Goal: Task Accomplishment & Management: Manage account settings

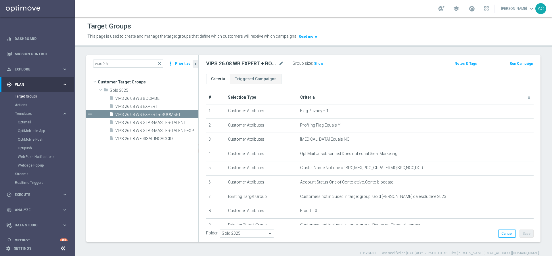
scroll to position [140, 0]
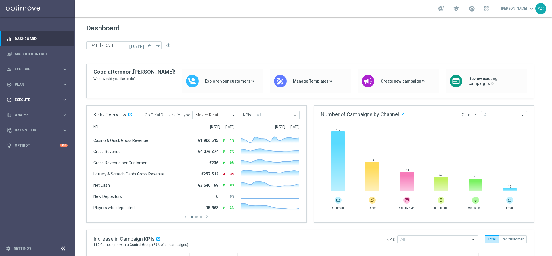
click at [27, 97] on div "play_circle_outline Execute" at bounding box center [34, 99] width 55 height 5
click at [31, 91] on div "gps_fixed Plan keyboard_arrow_right" at bounding box center [37, 84] width 74 height 15
click at [32, 98] on link "Target Groups" at bounding box center [37, 96] width 45 height 5
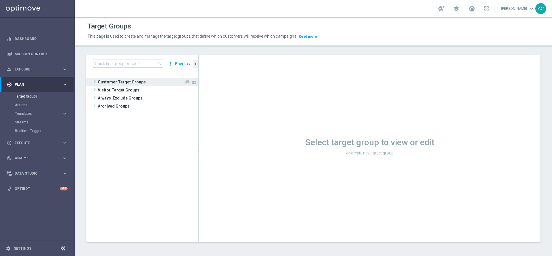
click at [110, 80] on span "Customer Target Groups" at bounding box center [141, 82] width 87 height 8
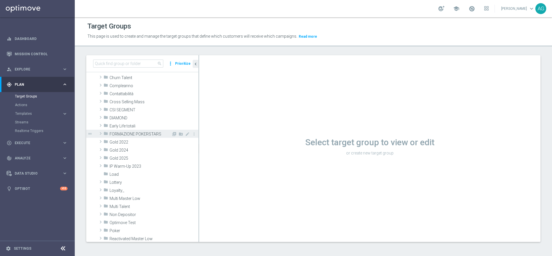
scroll to position [47, 0]
click at [126, 188] on span "Loyalty_" at bounding box center [141, 188] width 62 height 5
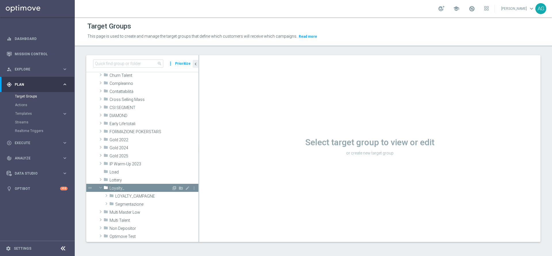
scroll to position [66, 0]
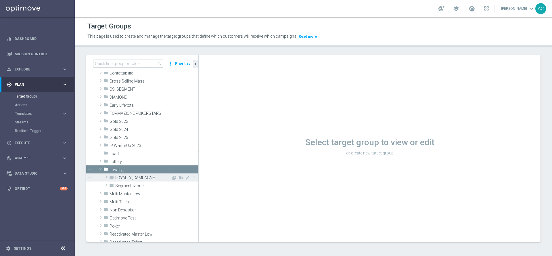
click at [142, 178] on span "LOYALTY_CAMPAGNE" at bounding box center [143, 177] width 56 height 5
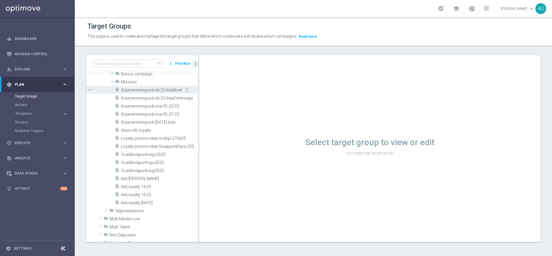
scroll to position [189, 0]
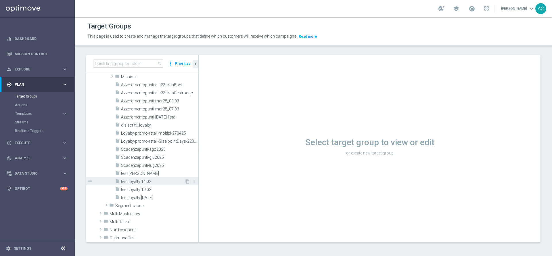
click at [143, 179] on div "insert_drive_file test loyalty 14.02" at bounding box center [150, 181] width 70 height 8
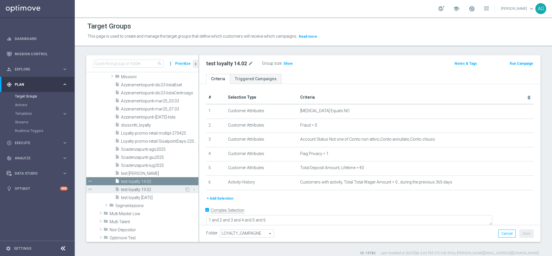
click at [146, 189] on span "test loyalty 19.02" at bounding box center [153, 189] width 64 height 5
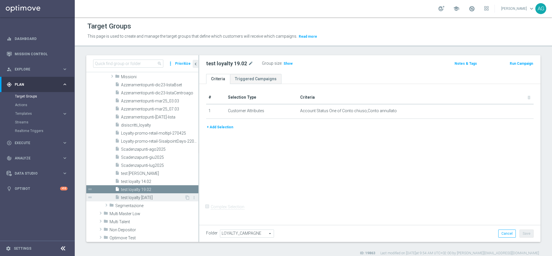
click at [132, 199] on span "test loyalty [DATE]" at bounding box center [153, 197] width 64 height 5
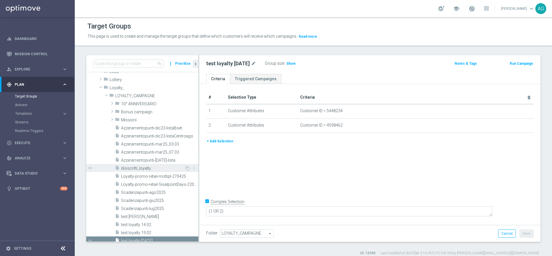
scroll to position [189, 0]
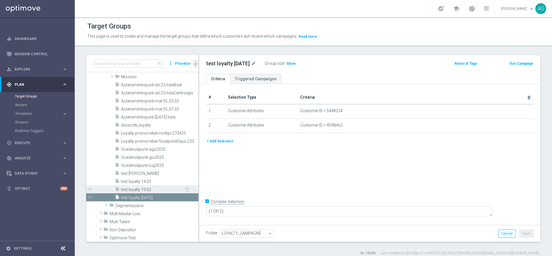
click at [147, 186] on div "insert_drive_file test loyalty 19.02" at bounding box center [150, 189] width 70 height 8
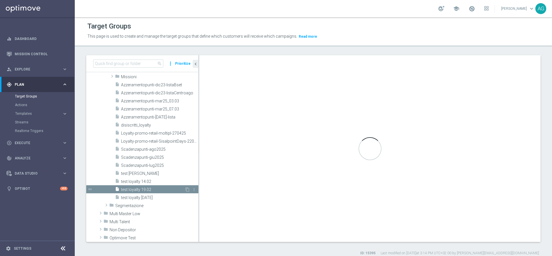
checkbox input "false"
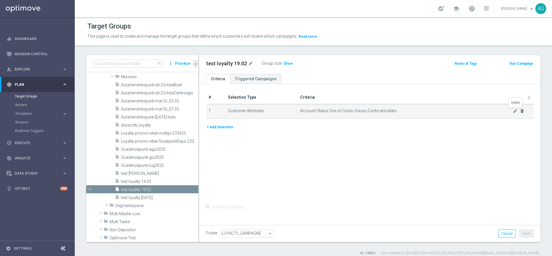
click at [520, 111] on icon "delete_forever" at bounding box center [522, 111] width 5 height 5
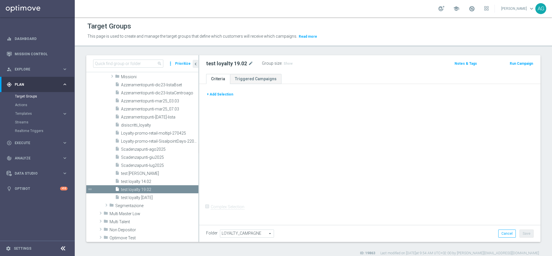
click at [217, 94] on button "+ Add Selection" at bounding box center [220, 94] width 28 height 6
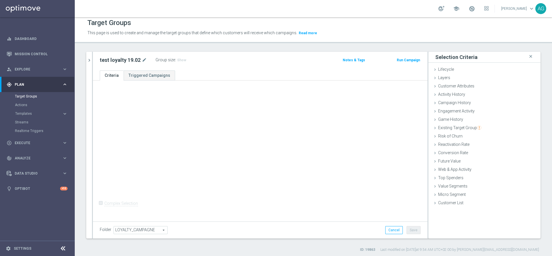
scroll to position [5, 0]
click at [438, 199] on span "Customer List" at bounding box center [450, 201] width 25 height 5
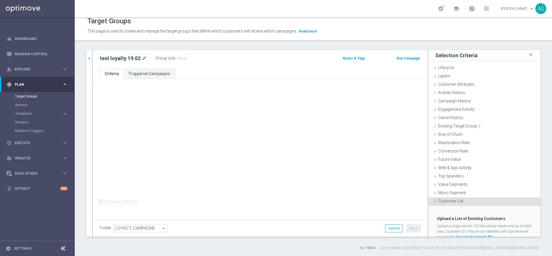
scroll to position [21, 0]
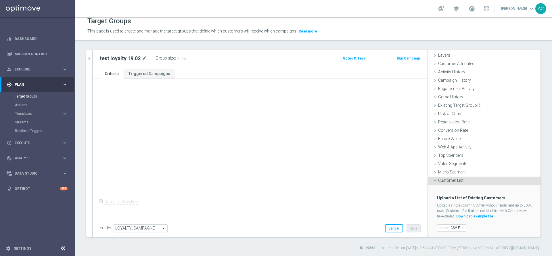
click at [448, 231] on div "Import CSV File" at bounding box center [484, 227] width 103 height 9
click at [450, 226] on label "Import CSV File" at bounding box center [451, 227] width 29 height 7
click at [0, 0] on input "Import CSV File" at bounding box center [0, 0] width 0 height 0
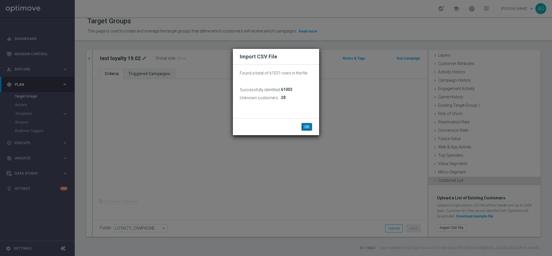
click at [303, 126] on button "OK" at bounding box center [306, 127] width 11 height 8
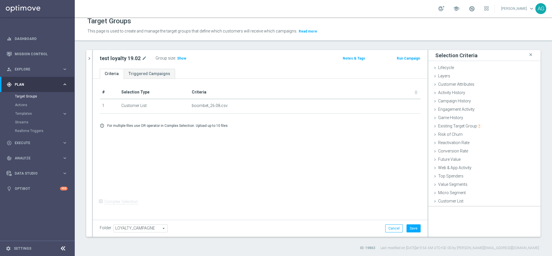
scroll to position [0, 0]
click at [179, 62] on div "Group size : Show" at bounding box center [184, 58] width 57 height 8
click at [179, 60] on span "Show" at bounding box center [181, 58] width 9 height 4
click at [184, 58] on span "61,003" at bounding box center [183, 58] width 12 height 5
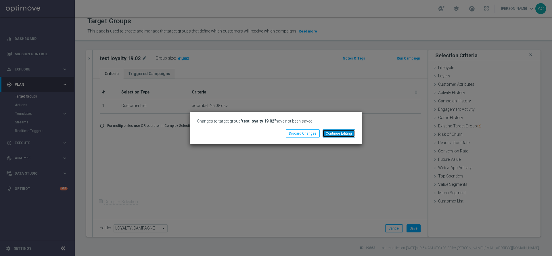
click at [331, 134] on button "Continue Editing" at bounding box center [339, 133] width 32 height 8
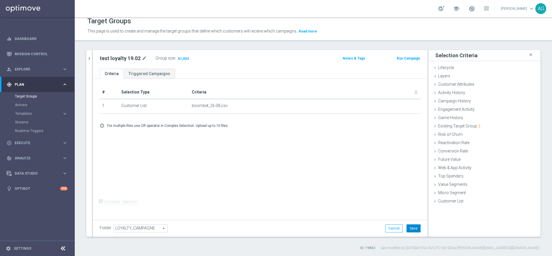
click at [407, 226] on button "Save" at bounding box center [414, 228] width 14 height 8
click at [182, 60] on span "61,003" at bounding box center [183, 58] width 12 height 5
click at [91, 56] on icon "chevron_right" at bounding box center [89, 58] width 5 height 5
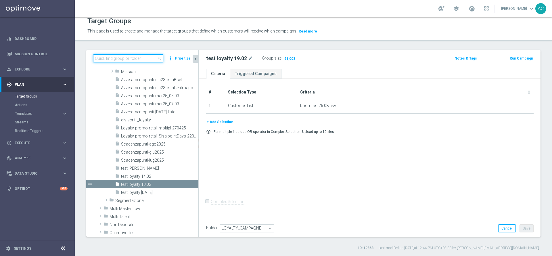
click at [132, 60] on input at bounding box center [128, 58] width 70 height 8
type input "t"
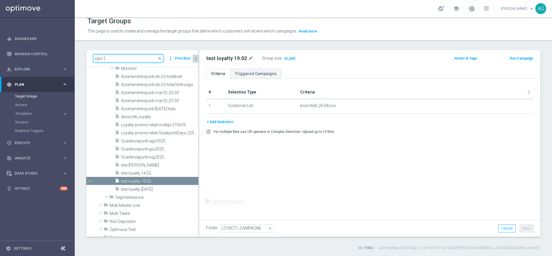
scroll to position [95, 0]
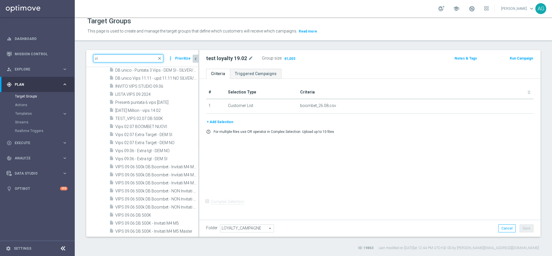
type input "v"
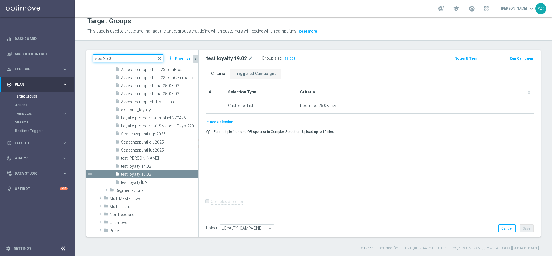
scroll to position [0, 0]
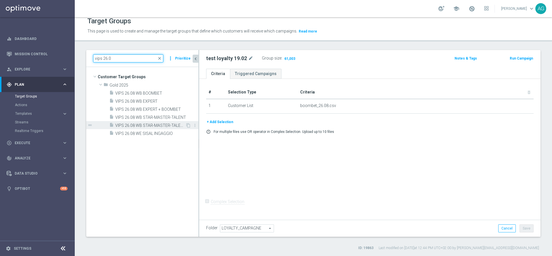
type input "vips 26.0"
click at [172, 129] on div "insert_drive_file VIPS 26.08 WB STAR-MASTER-TALENT-EXPERT-BOOMBET" at bounding box center [147, 125] width 76 height 8
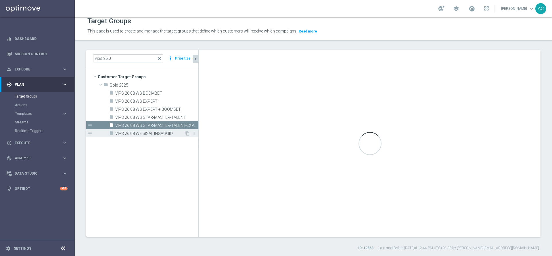
click at [165, 133] on span "VIPS 26.08 WE SISAL INGAGGIO" at bounding box center [149, 133] width 69 height 5
checkbox input "true"
type input "Gold 2025"
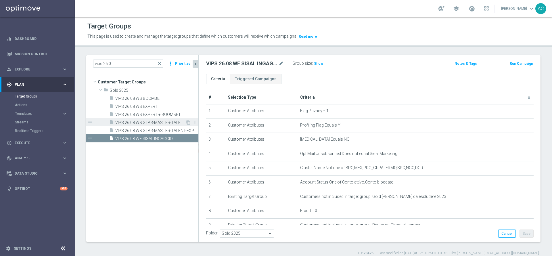
click at [144, 119] on div "insert_drive_file VIPS 26.08 WB STAR-MASTER-TALENT" at bounding box center [147, 122] width 76 height 8
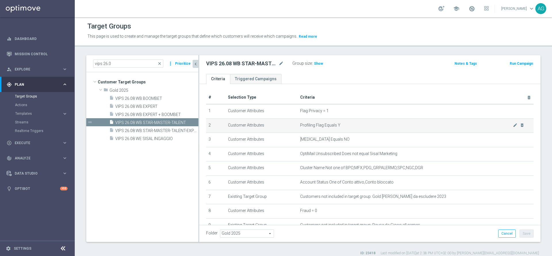
scroll to position [102, 0]
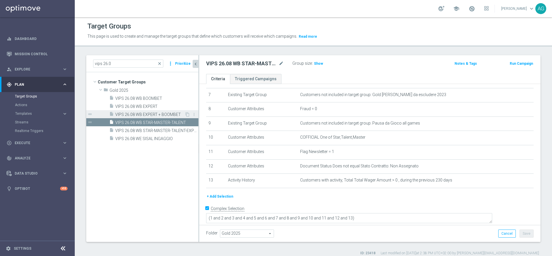
click at [156, 115] on span "VIPS 26.08 WB EXPERT + BOOMBET" at bounding box center [149, 114] width 69 height 5
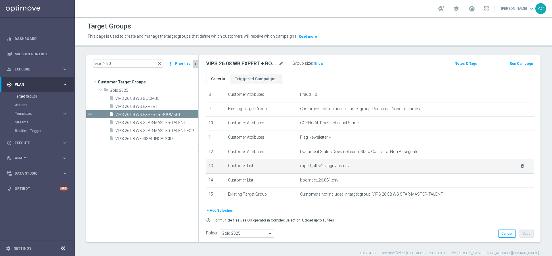
scroll to position [129, 0]
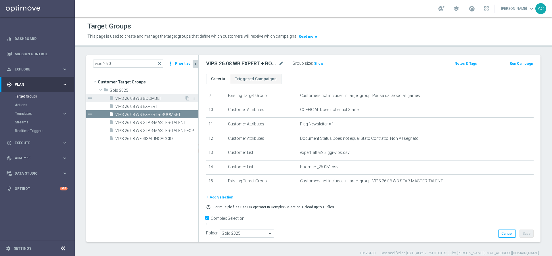
click at [151, 95] on div "insert_drive_file VIPS 26.08 WB BOOMBET" at bounding box center [146, 98] width 75 height 8
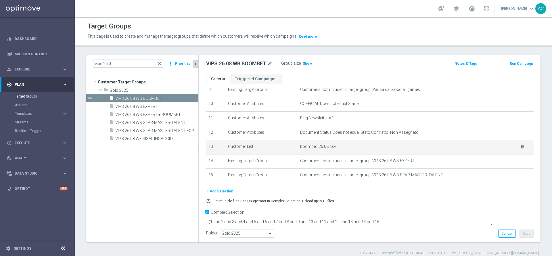
scroll to position [140, 0]
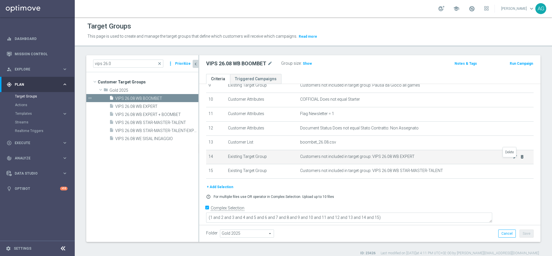
click at [520, 159] on icon "delete_forever" at bounding box center [522, 156] width 5 height 5
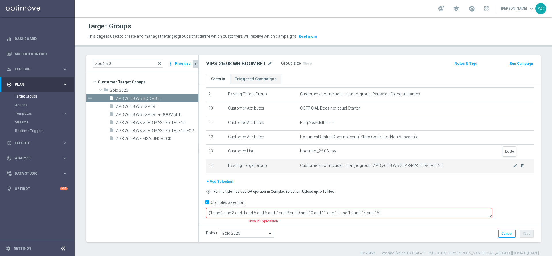
scroll to position [126, 0]
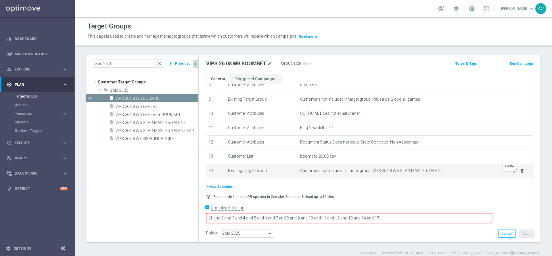
click at [520, 173] on icon "delete_forever" at bounding box center [522, 170] width 5 height 5
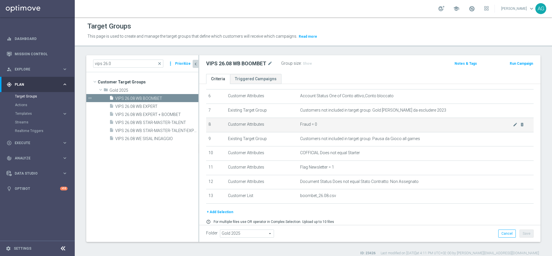
scroll to position [111, 0]
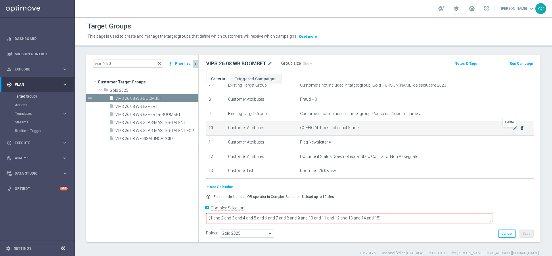
click at [520, 130] on icon "delete_forever" at bounding box center [522, 128] width 5 height 5
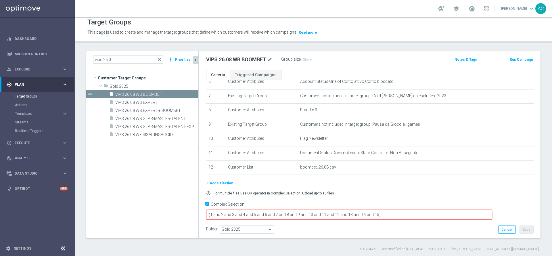
scroll to position [5, 0]
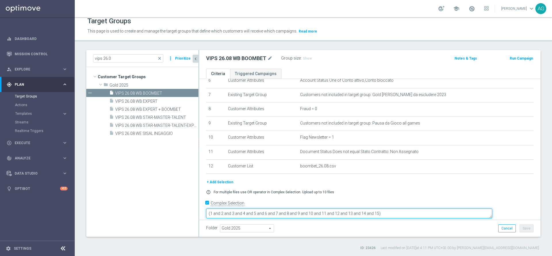
click at [419, 208] on textarea "(1 and 2 and 3 and 4 and 5 and 6 and 7 and 8 and 9 and 10 and 11 and 12 and 13 …" at bounding box center [349, 213] width 286 height 10
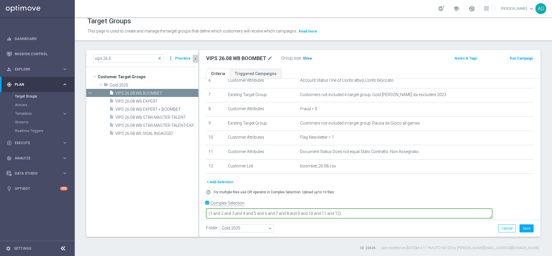
type textarea "(1 and 2 and 3 and 4 and 5 and 6 and 7 and 8 and 9 and 10 and 11 and 12)"
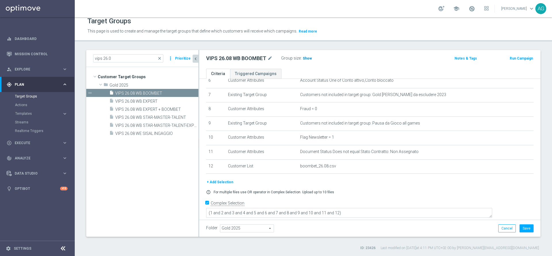
click at [308, 55] on div "Group size : Show" at bounding box center [309, 57] width 57 height 7
click at [522, 226] on button "Save" at bounding box center [527, 228] width 14 height 8
click at [303, 59] on span "Show" at bounding box center [307, 58] width 9 height 4
click at [345, 57] on div "VIPS 26.08 WB BOOMBET mode_edit Group size : 25,847" at bounding box center [314, 58] width 224 height 8
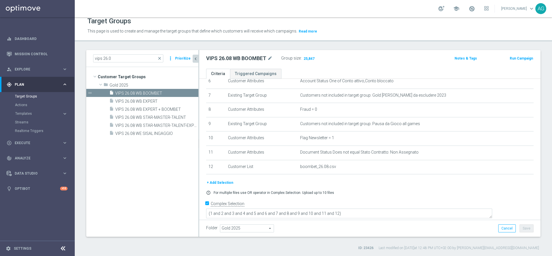
scroll to position [0, 0]
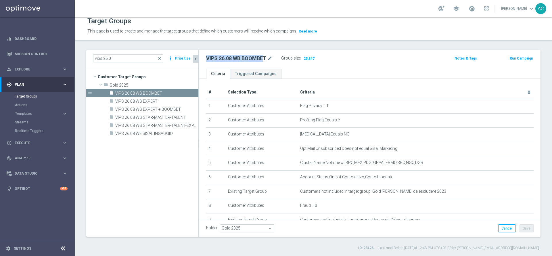
drag, startPoint x: 206, startPoint y: 57, endPoint x: 264, endPoint y: 57, distance: 57.8
click at [264, 57] on h2 "VIPS 26.08 WB BOOMBET" at bounding box center [236, 58] width 60 height 7
click at [331, 62] on div "Group size : 25,847" at bounding box center [309, 58] width 57 height 8
drag, startPoint x: 373, startPoint y: 15, endPoint x: 388, endPoint y: 44, distance: 32.8
click at [388, 44] on div "Target Groups This page is used to create and manage the target groups that def…" at bounding box center [313, 136] width 477 height 239
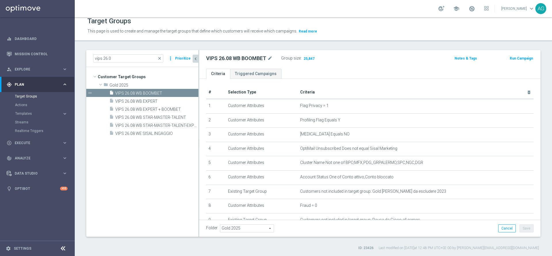
click at [304, 229] on div "Folder Gold 2025 Gold 2025 arrow_drop_down search Cancel Save Saving..." at bounding box center [369, 228] width 327 height 8
click at [313, 57] on span "25,847" at bounding box center [309, 58] width 12 height 5
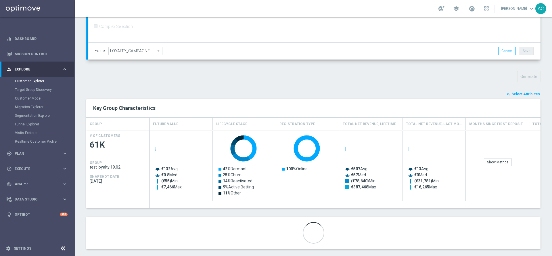
scroll to position [162, 0]
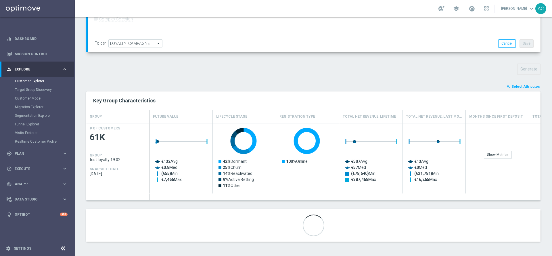
click at [514, 85] on span "Select Attributes" at bounding box center [525, 87] width 28 height 4
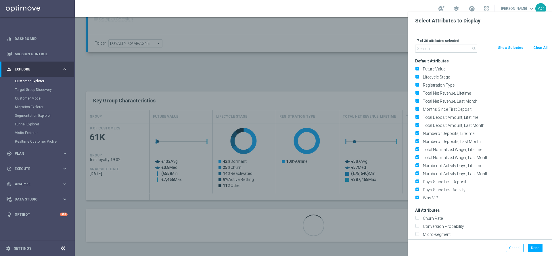
click at [536, 48] on button "Clear All" at bounding box center [540, 48] width 15 height 6
checkbox input "false"
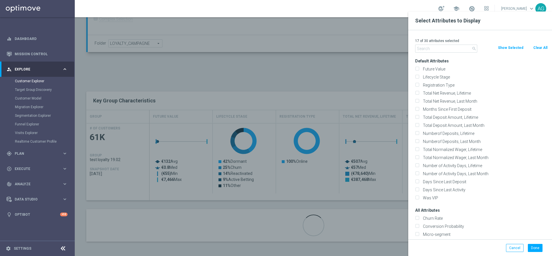
checkbox input "false"
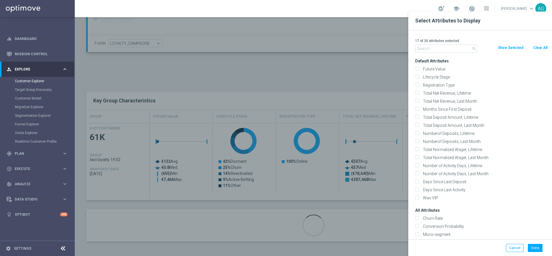
checkbox input "false"
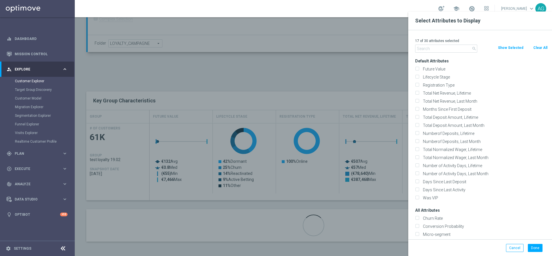
checkbox input "false"
click at [449, 44] on div "0 of 30 attributes selected" at bounding box center [481, 40] width 141 height 7
click at [445, 45] on input "text" at bounding box center [446, 49] width 62 height 8
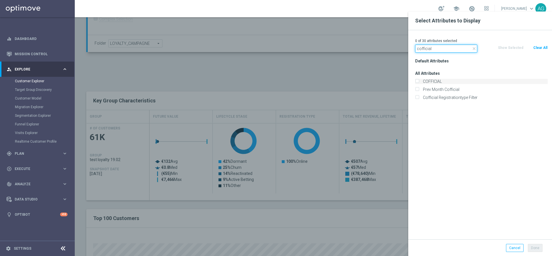
type input "cofficial"
click at [437, 80] on label "COFFICIAL" at bounding box center [484, 81] width 127 height 5
click at [419, 80] on input "COFFICIAL" at bounding box center [417, 82] width 4 height 4
checkbox input "true"
click at [533, 247] on button "Done" at bounding box center [535, 248] width 15 height 8
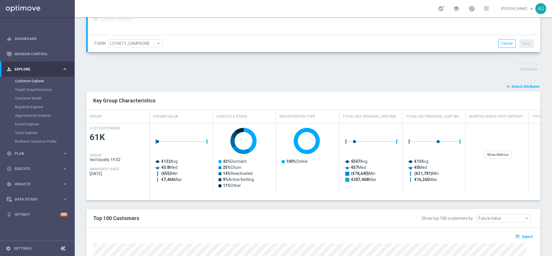
type input "Search"
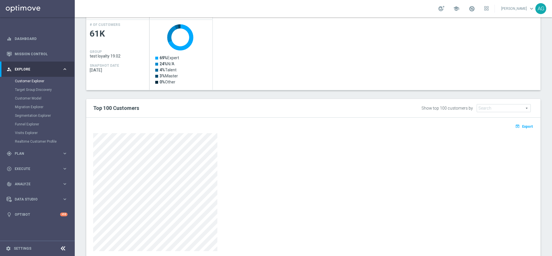
scroll to position [282, 0]
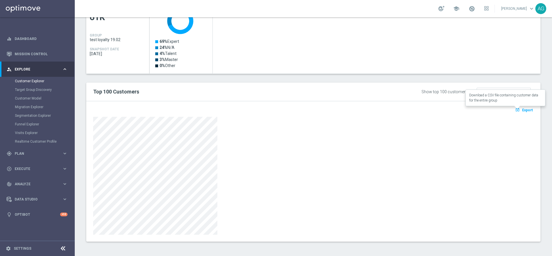
click at [522, 112] on span "Export" at bounding box center [527, 110] width 11 height 4
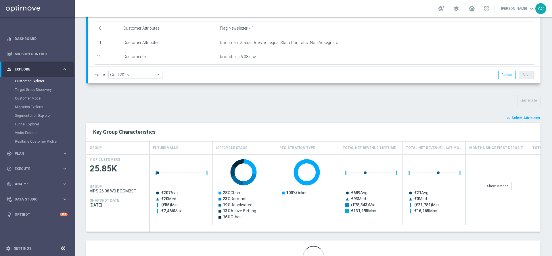
scroll to position [162, 0]
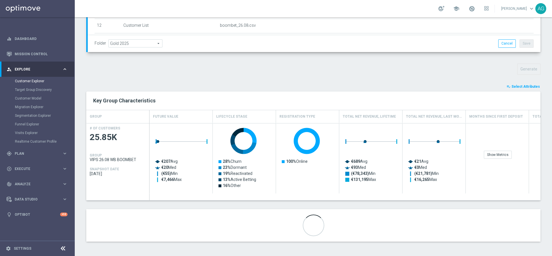
click at [522, 86] on span "Select Attributes" at bounding box center [525, 87] width 28 height 4
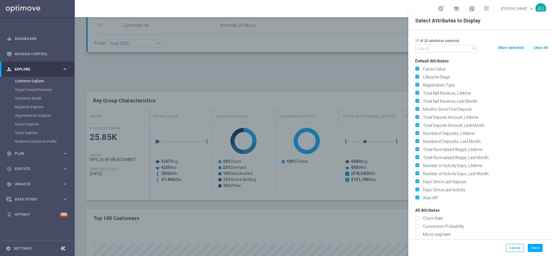
click at [538, 45] on button "Clear All" at bounding box center [540, 48] width 15 height 6
checkbox input "false"
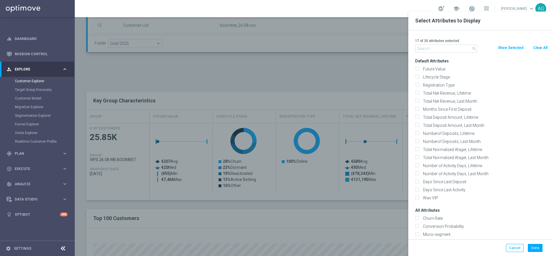
checkbox input "false"
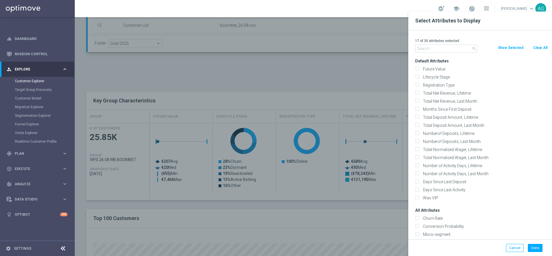
checkbox input "false"
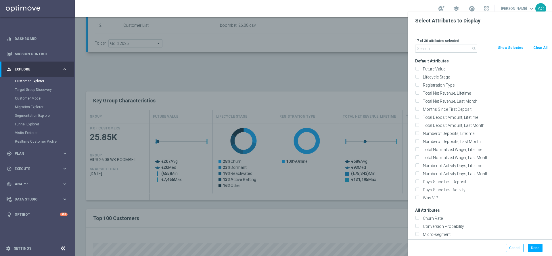
checkbox input "false"
click at [454, 46] on input "text" at bounding box center [446, 49] width 62 height 8
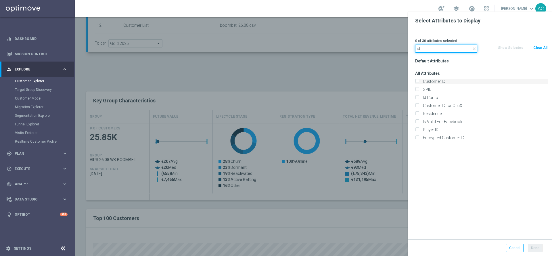
type input "id"
click at [433, 80] on label "Customer ID" at bounding box center [484, 81] width 127 height 5
click at [419, 80] on input "Customer ID" at bounding box center [417, 82] width 4 height 4
checkbox input "true"
click at [530, 250] on button "Done" at bounding box center [535, 248] width 15 height 8
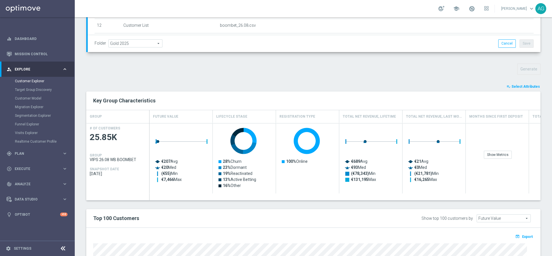
type input "Search"
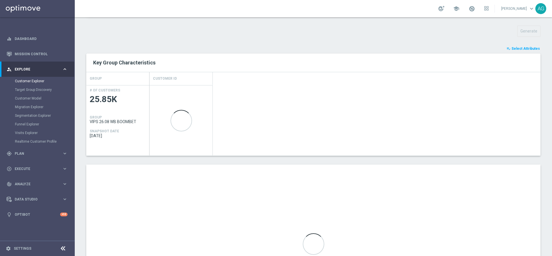
scroll to position [282, 0]
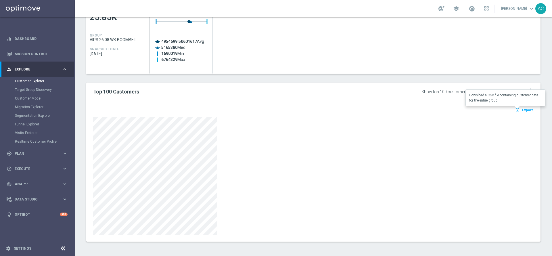
click at [522, 110] on span "Export" at bounding box center [527, 110] width 11 height 4
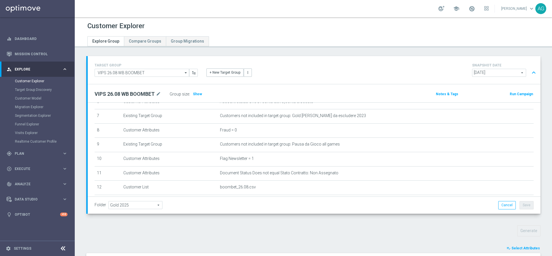
scroll to position [0, 0]
